Goal: Transaction & Acquisition: Obtain resource

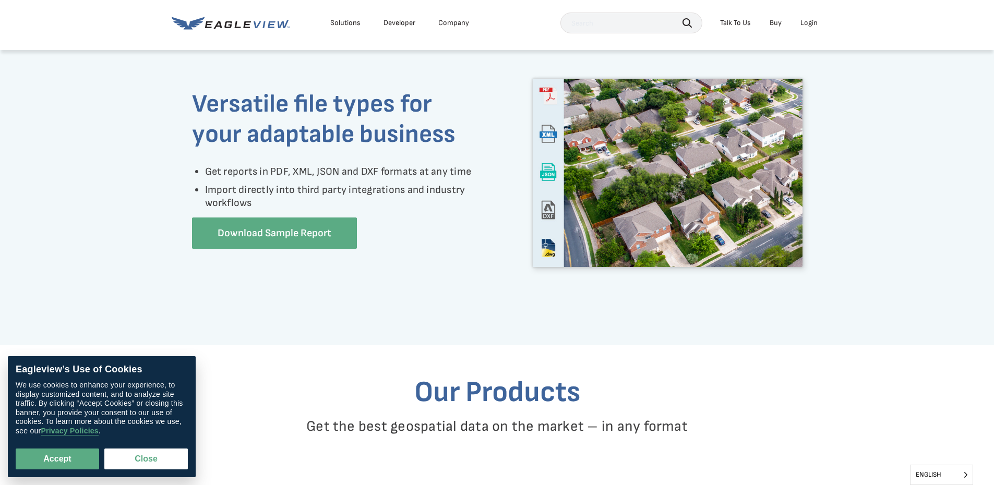
scroll to position [783, 0]
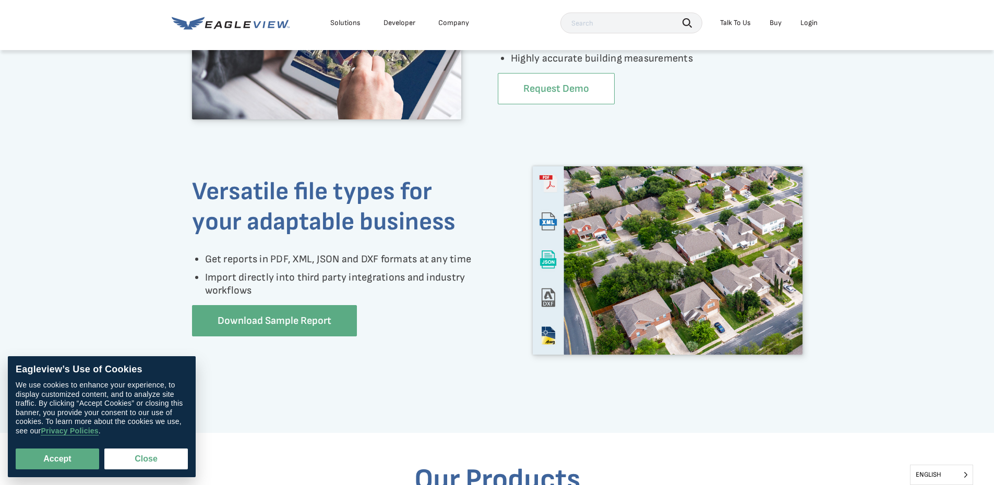
click at [567, 98] on link "Request Demo" at bounding box center [556, 89] width 117 height 32
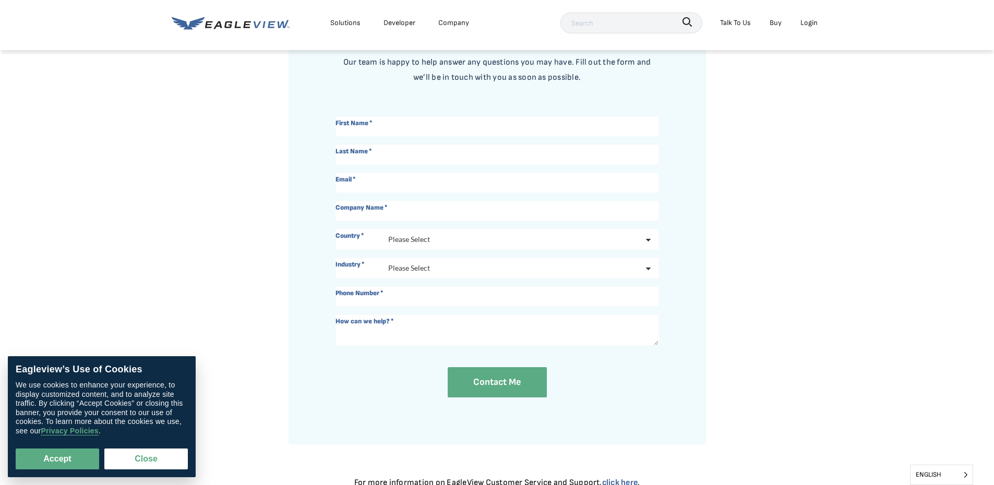
scroll to position [104, 0]
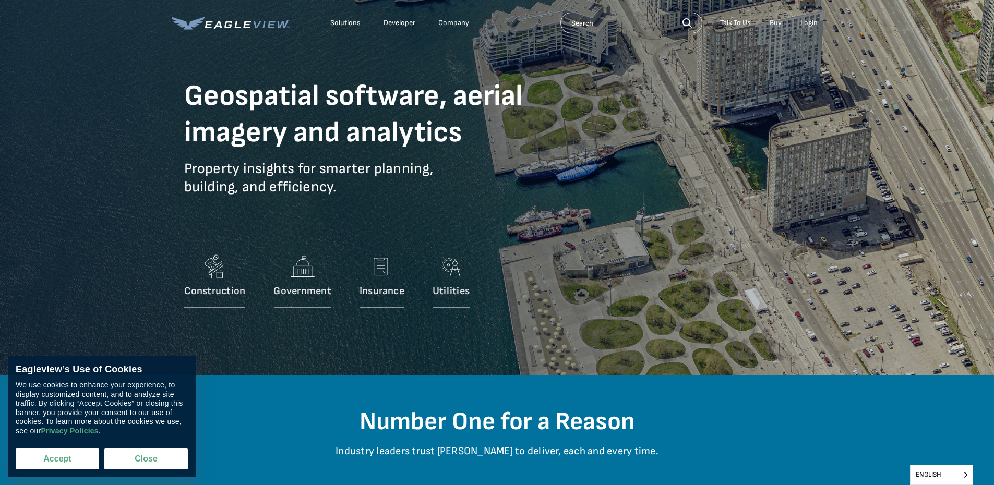
click at [67, 464] on button "Accept" at bounding box center [57, 459] width 83 height 21
checkbox input "true"
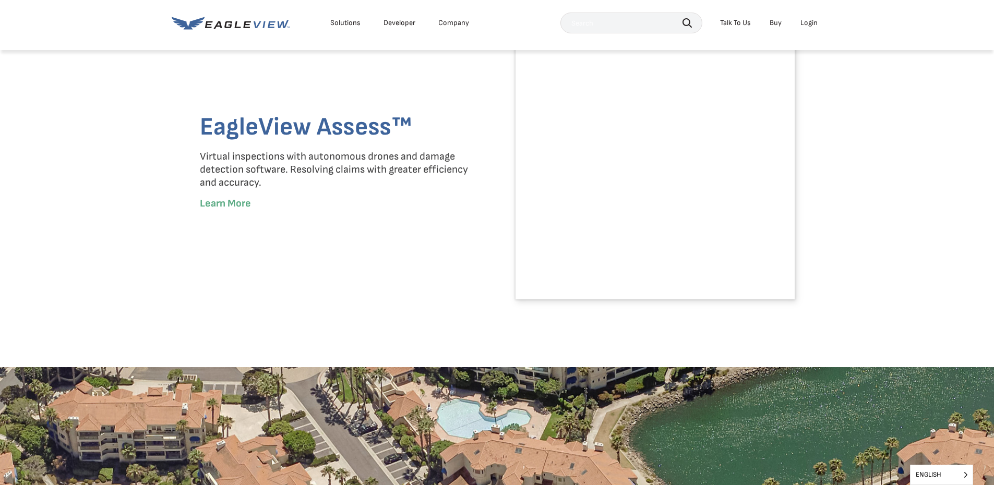
scroll to position [2087, 0]
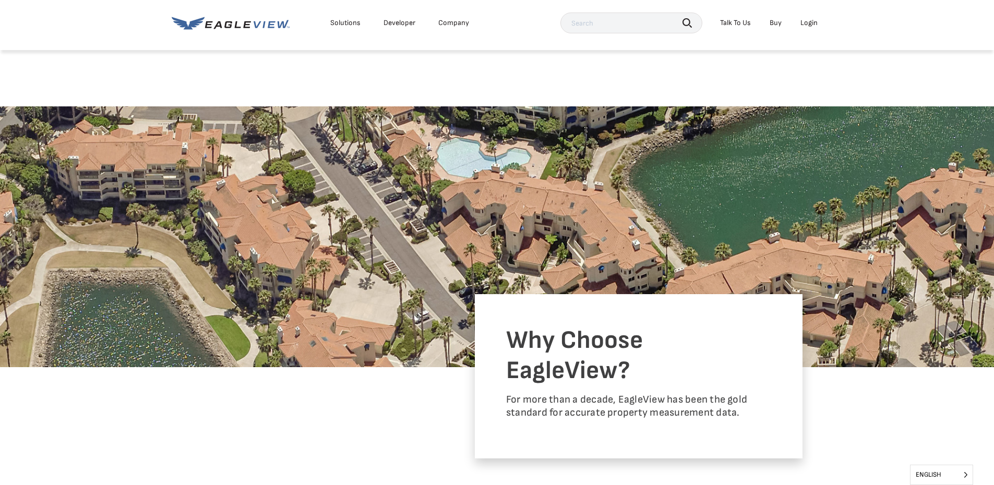
click at [336, 27] on div "Solutions" at bounding box center [345, 22] width 30 height 9
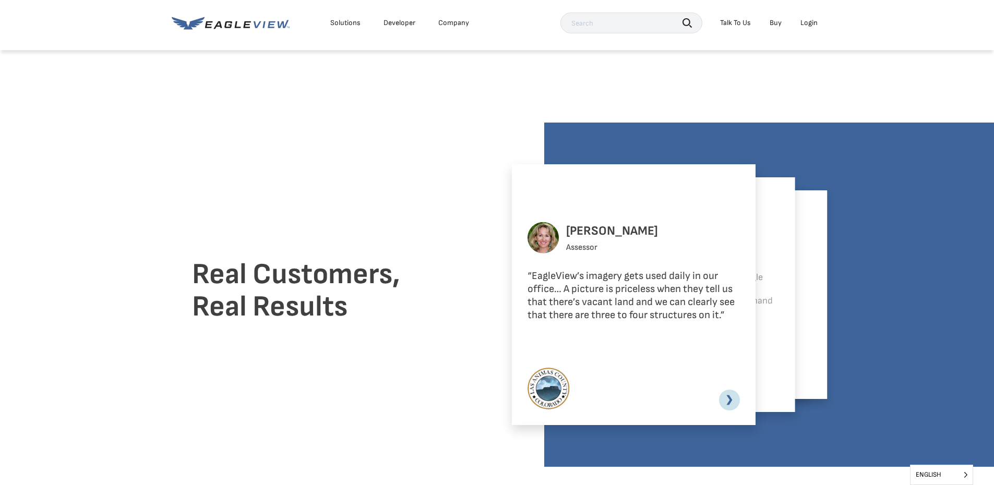
scroll to position [2661, 0]
